Goal: Task Accomplishment & Management: Use online tool/utility

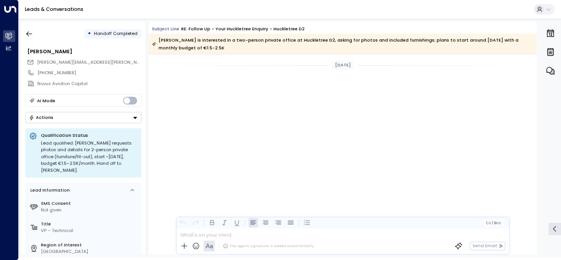
scroll to position [1007, 0]
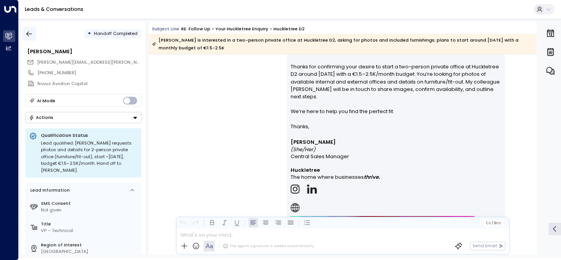
click at [25, 36] on button "button" at bounding box center [29, 34] width 14 height 14
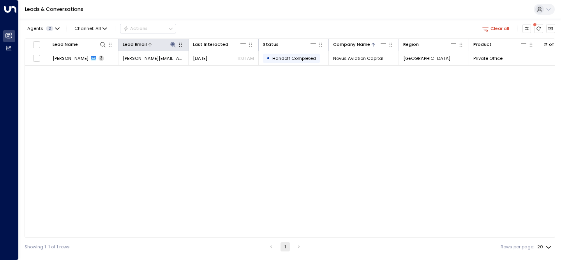
click at [169, 46] on button at bounding box center [172, 44] width 7 height 7
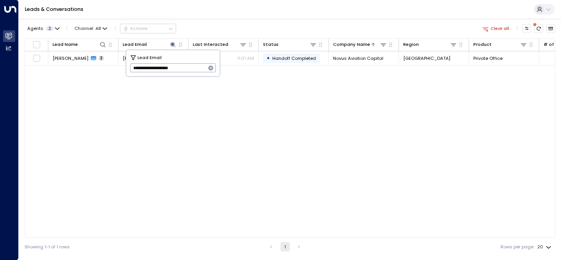
click at [210, 70] on icon "button" at bounding box center [210, 68] width 5 height 5
click at [195, 72] on input "text" at bounding box center [173, 68] width 86 height 13
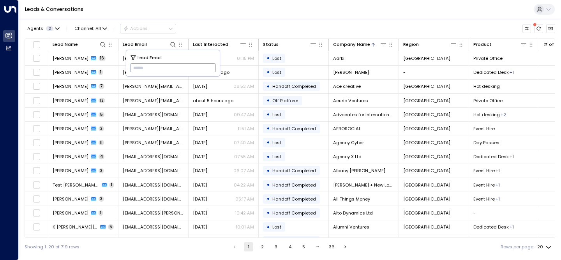
paste input "**********"
type input "**********"
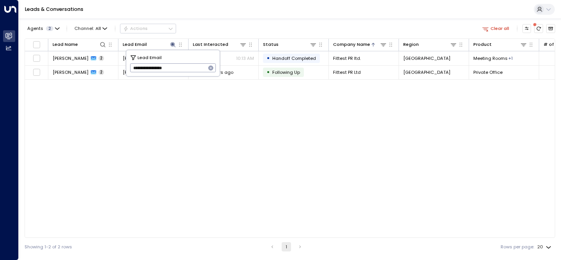
click at [291, 126] on div "Lead Name Lead Email Last Interacted Status Company Name Region Product # of pe…" at bounding box center [290, 139] width 530 height 200
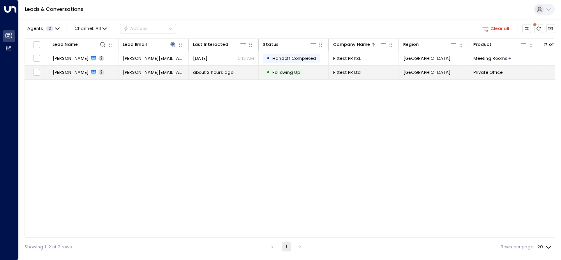
click at [70, 74] on span "[PERSON_NAME]" at bounding box center [71, 72] width 36 height 6
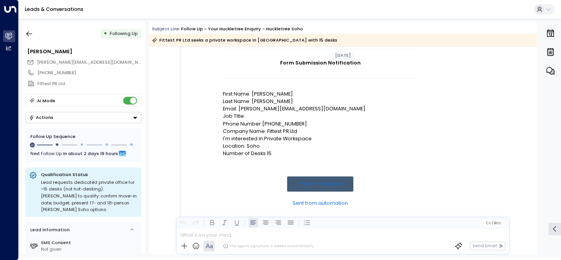
scroll to position [93, 0]
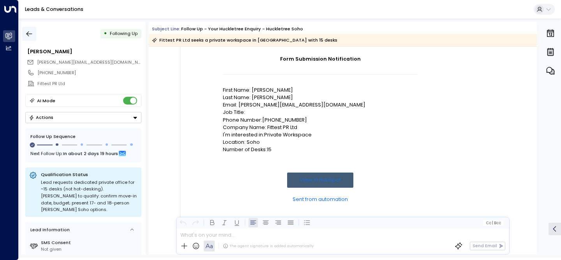
click at [28, 37] on icon "button" at bounding box center [29, 34] width 8 height 8
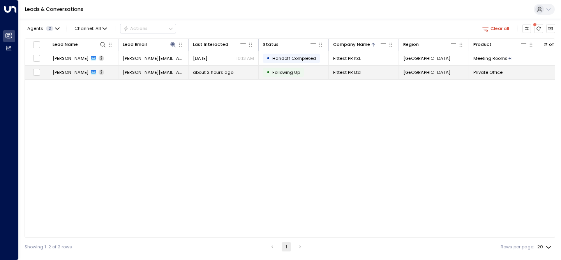
click at [71, 72] on span "[PERSON_NAME]" at bounding box center [71, 72] width 36 height 6
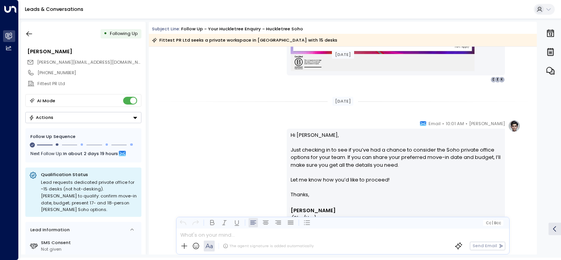
scroll to position [761, 0]
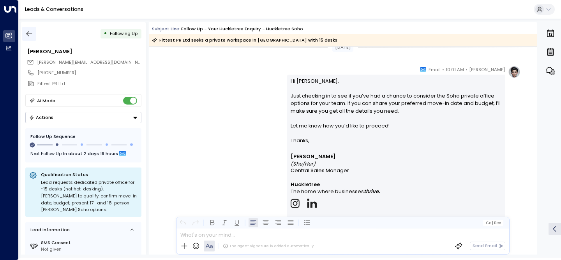
click at [27, 32] on icon "button" at bounding box center [29, 34] width 8 height 8
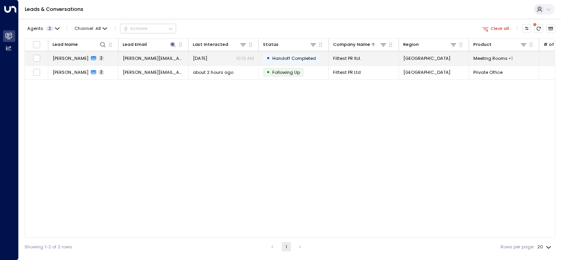
click at [84, 59] on span "[PERSON_NAME]" at bounding box center [71, 58] width 36 height 6
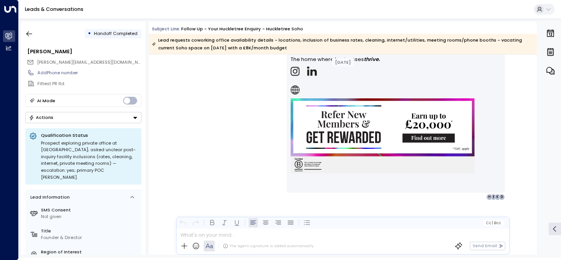
scroll to position [1042, 0]
click at [26, 32] on icon "button" at bounding box center [29, 34] width 8 height 8
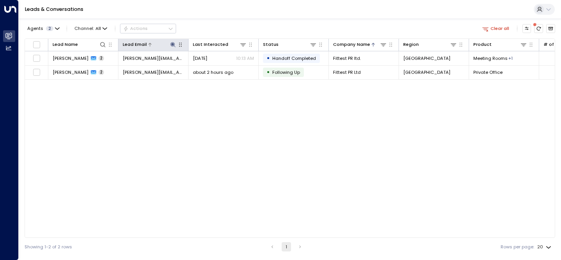
click at [172, 46] on icon at bounding box center [173, 45] width 6 height 6
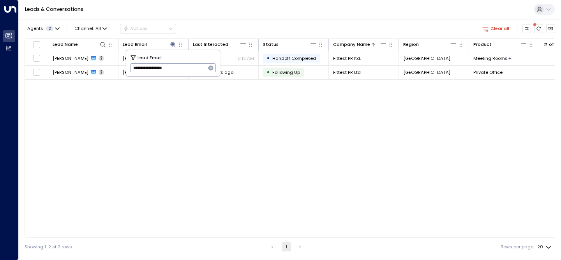
click at [210, 69] on icon "button" at bounding box center [210, 68] width 5 height 5
click at [174, 65] on input "text" at bounding box center [173, 68] width 86 height 13
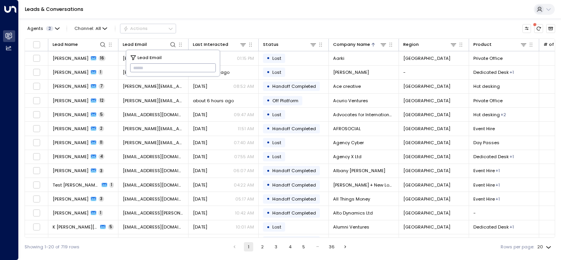
paste input "**********"
type input "**********"
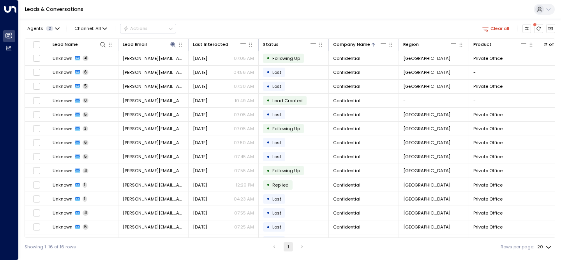
click at [238, 26] on div "Agents 2 Channel: All Actions Clear all" at bounding box center [290, 29] width 530 height 14
